Goal: Navigation & Orientation: Understand site structure

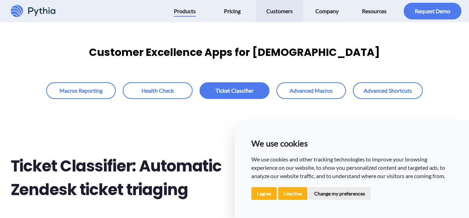
click at [279, 13] on span "Customers" at bounding box center [279, 11] width 26 height 11
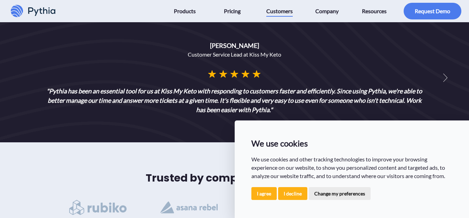
scroll to position [1461, 0]
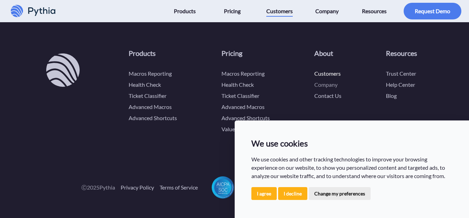
click at [326, 85] on link "Company" at bounding box center [325, 84] width 23 height 7
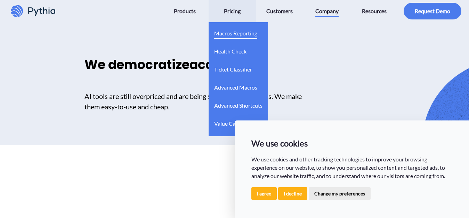
click at [228, 35] on span "Macros Reporting" at bounding box center [235, 33] width 43 height 11
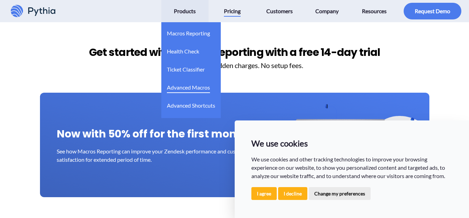
click at [186, 89] on span "Advanced Macros" at bounding box center [188, 87] width 43 height 11
